Goal: Task Accomplishment & Management: Use online tool/utility

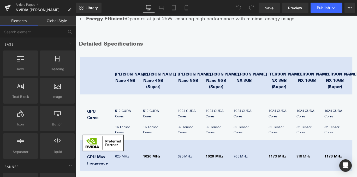
scroll to position [240, 0]
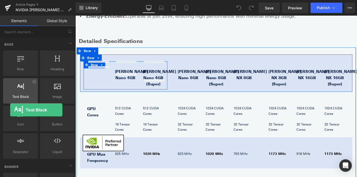
drag, startPoint x: 20, startPoint y: 93, endPoint x: 14, endPoint y: 85, distance: 9.7
click at [14, 86] on div at bounding box center [21, 88] width 32 height 12
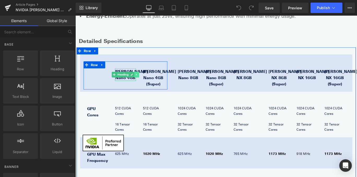
click at [145, 80] on icon at bounding box center [144, 81] width 3 height 3
click at [140, 80] on icon at bounding box center [141, 81] width 3 height 3
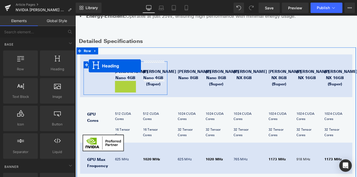
drag, startPoint x: 118, startPoint y: 86, endPoint x: 90, endPoint y: 72, distance: 31.5
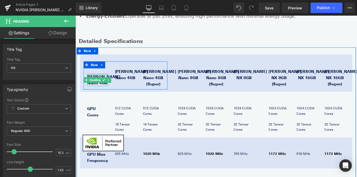
click at [95, 81] on div at bounding box center [99, 81] width 23 height 1
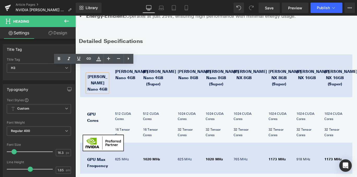
click at [143, 75] on div "[PERSON_NAME] Nano 4GB Heading" at bounding box center [131, 82] width 23 height 14
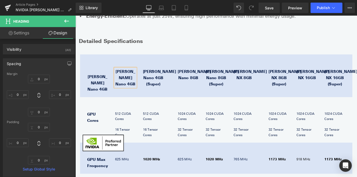
click at [162, 75] on h3 "[PERSON_NAME] Nano 4GB (Super)" at bounding box center [162, 85] width 23 height 21
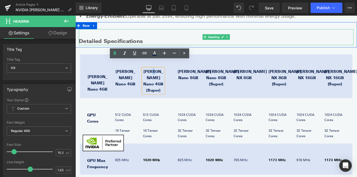
click at [176, 31] on h2 at bounding box center [233, 35] width 308 height 9
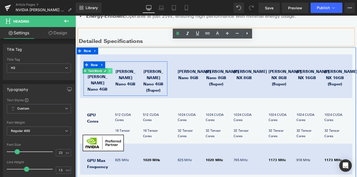
click at [114, 77] on icon at bounding box center [113, 78] width 1 height 2
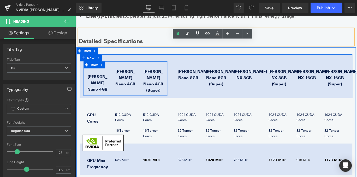
click at [108, 75] on div "Text Block" at bounding box center [99, 78] width 23 height 6
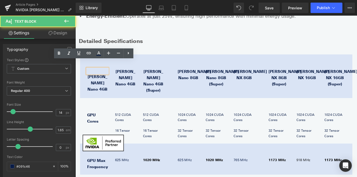
click at [123, 75] on h3 "[PERSON_NAME] Nano 4GB" at bounding box center [131, 85] width 23 height 21
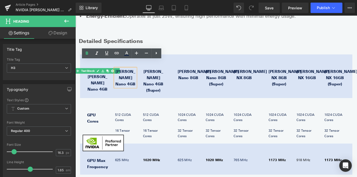
click at [117, 75] on div "[PERSON_NAME] Nano 4GB Heading" at bounding box center [131, 85] width 31 height 21
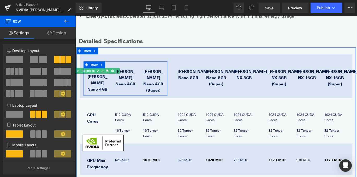
click at [116, 69] on div "Text Block [PERSON_NAME] Nano 4GB Heading [PERSON_NAME] Nano 4GB Heading [PERSO…" at bounding box center [131, 86] width 94 height 39
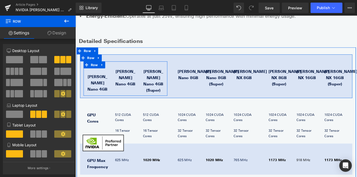
click at [117, 75] on div "[PERSON_NAME] Nano 4GB Heading" at bounding box center [131, 85] width 31 height 21
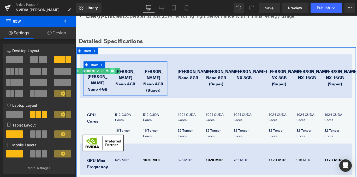
click at [114, 75] on link at bounding box center [116, 78] width 5 height 6
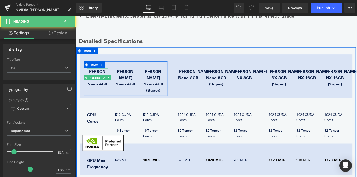
click at [106, 75] on h3 "[PERSON_NAME] Nano 4GB" at bounding box center [99, 85] width 23 height 21
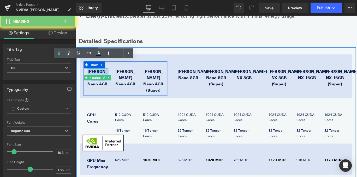
click at [106, 75] on h3 "[PERSON_NAME] Nano 4GB" at bounding box center [99, 85] width 23 height 21
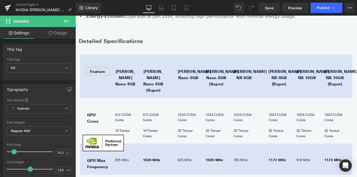
click at [192, 40] on h2 "Detailed Specifications" at bounding box center [233, 44] width 308 height 9
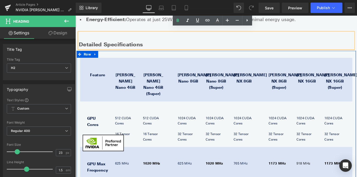
scroll to position [216, 0]
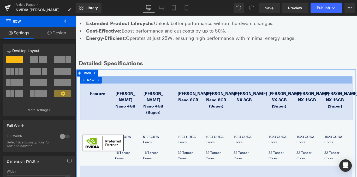
click at [319, 84] on div at bounding box center [233, 88] width 305 height 8
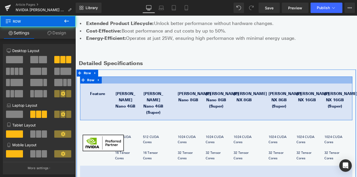
click at [313, 84] on div at bounding box center [233, 88] width 305 height 8
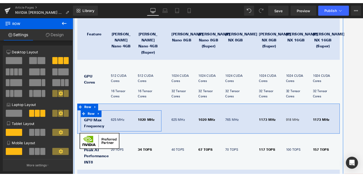
scroll to position [278, 0]
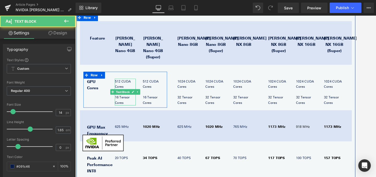
click at [129, 87] on p "512 CUDA Cores" at bounding box center [131, 93] width 23 height 12
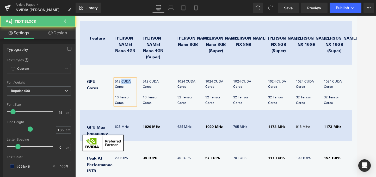
click at [129, 87] on p "512 CUDA Cores" at bounding box center [131, 93] width 23 height 12
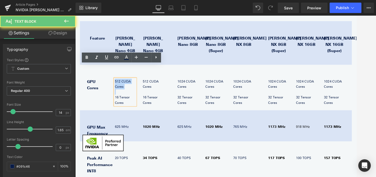
click at [129, 87] on p "512 CUDA Cores" at bounding box center [131, 93] width 23 height 12
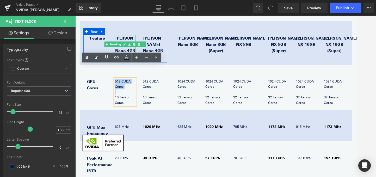
click at [130, 38] on h3 "[PERSON_NAME] Nano 4GB" at bounding box center [131, 48] width 23 height 21
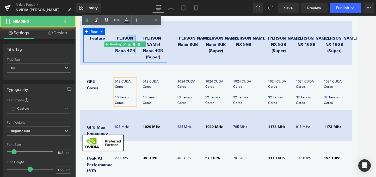
click at [130, 38] on h3 "[PERSON_NAME] Nano 4GB" at bounding box center [131, 48] width 23 height 21
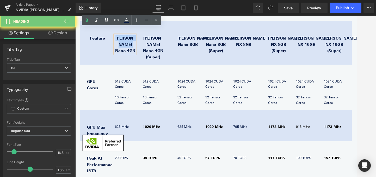
click at [130, 38] on h3 "[PERSON_NAME] Nano 4GB" at bounding box center [131, 48] width 23 height 21
copy h3 "[PERSON_NAME] Nano 4GB"
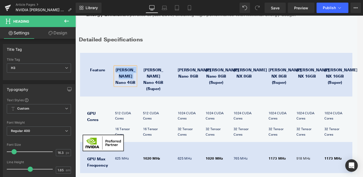
scroll to position [238, 0]
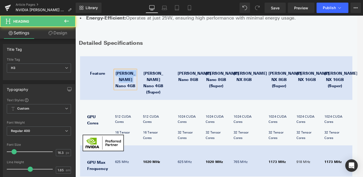
click at [131, 77] on h3 "[PERSON_NAME] Nano 4GB" at bounding box center [131, 87] width 23 height 21
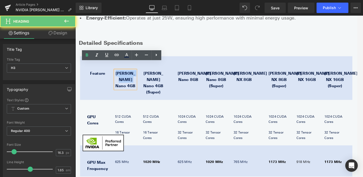
click at [131, 77] on h3 "[PERSON_NAME] Nano 4GB" at bounding box center [131, 87] width 23 height 21
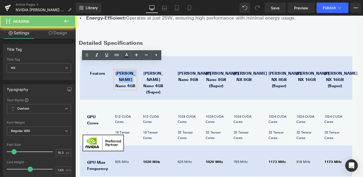
copy h3 "[PERSON_NAME] Nano 4GB"
